Goal: Task Accomplishment & Management: Manage account settings

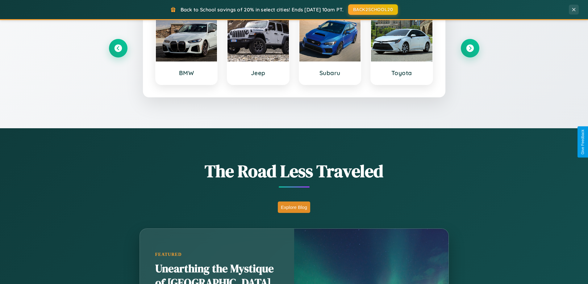
scroll to position [425, 0]
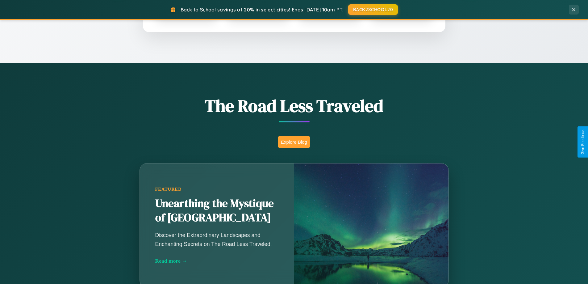
click at [294, 142] on button "Explore Blog" at bounding box center [294, 141] width 32 height 11
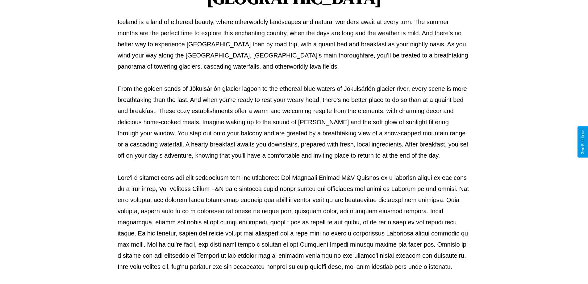
scroll to position [200, 0]
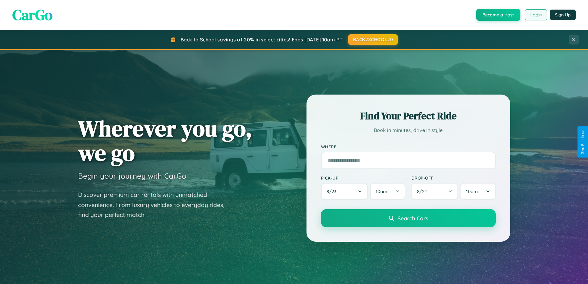
click at [536, 15] on button "Login" at bounding box center [536, 14] width 22 height 11
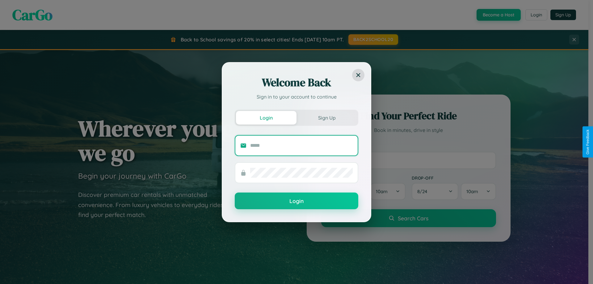
click at [301, 145] on input "text" at bounding box center [301, 145] width 102 height 10
type input "**********"
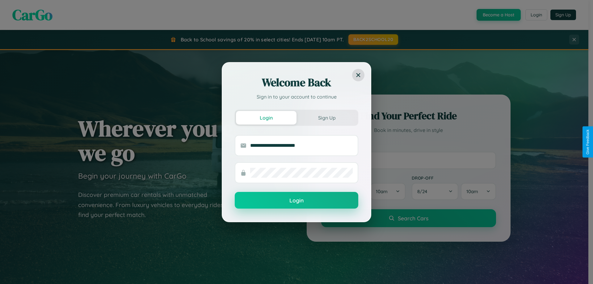
click at [296, 200] on button "Login" at bounding box center [296, 200] width 123 height 17
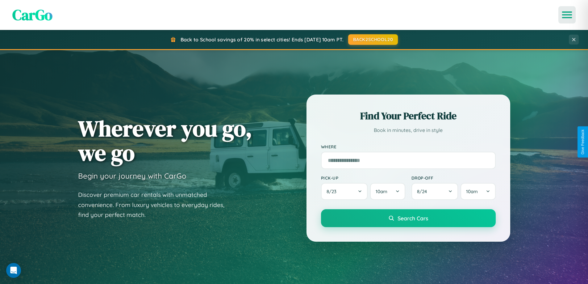
click at [567, 15] on icon "Open menu" at bounding box center [567, 15] width 9 height 6
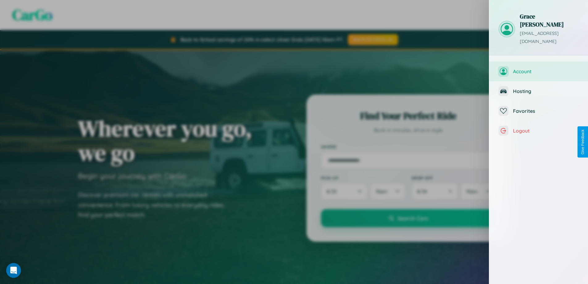
click at [539, 68] on span "Account" at bounding box center [546, 71] width 66 height 6
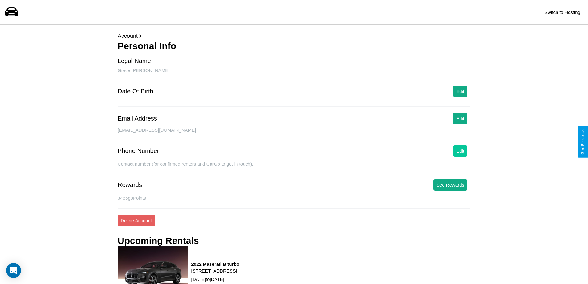
click at [460, 151] on button "Edit" at bounding box center [460, 150] width 14 height 11
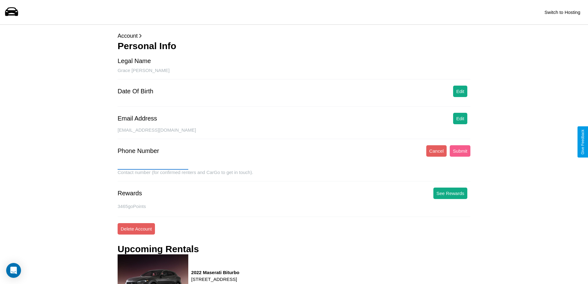
click at [153, 165] on input "text" at bounding box center [153, 165] width 71 height 10
type input "*******"
